Goal: Information Seeking & Learning: Compare options

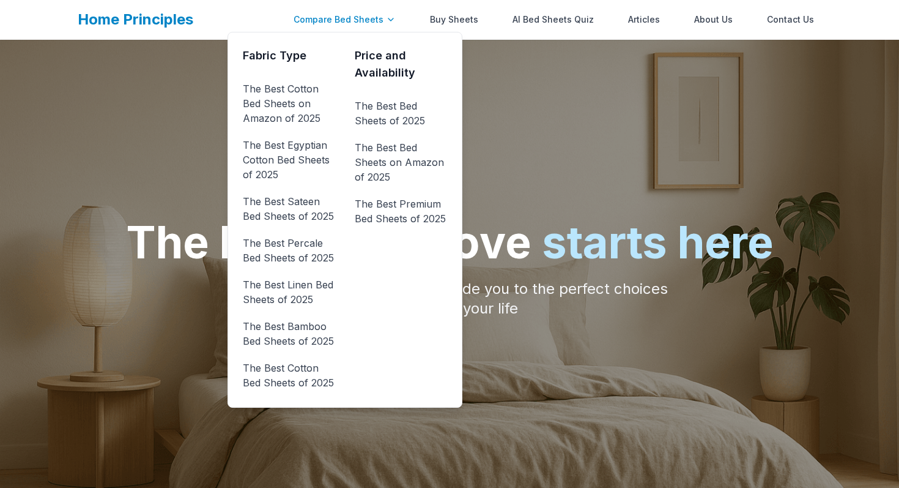
click at [384, 28] on div "Compare Bed Sheets" at bounding box center [344, 19] width 117 height 24
click at [300, 100] on link "The Best Cotton Bed Sheets on Amazon of 2025" at bounding box center [289, 103] width 92 height 49
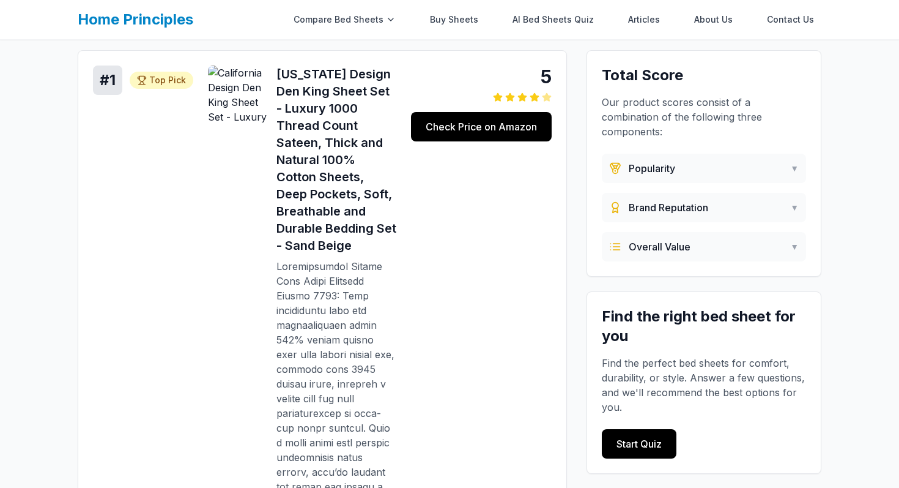
scroll to position [148, 0]
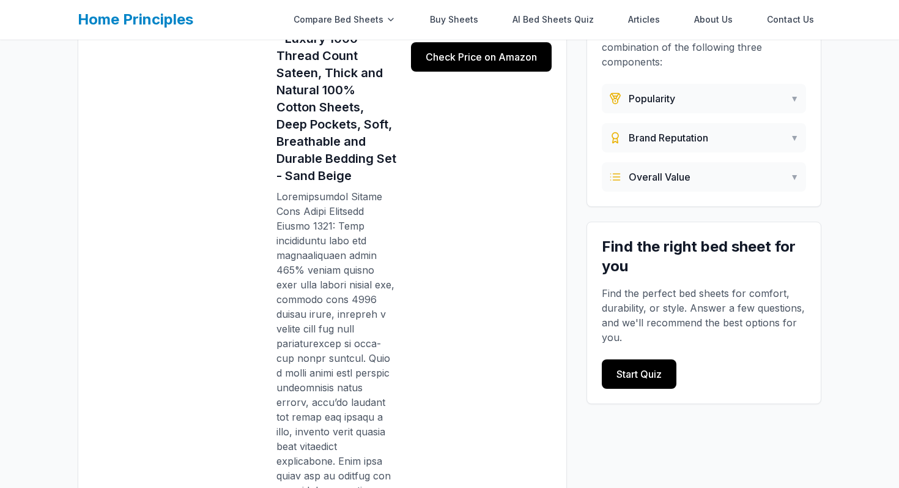
scroll to position [215, 0]
